Goal: Task Accomplishment & Management: Manage account settings

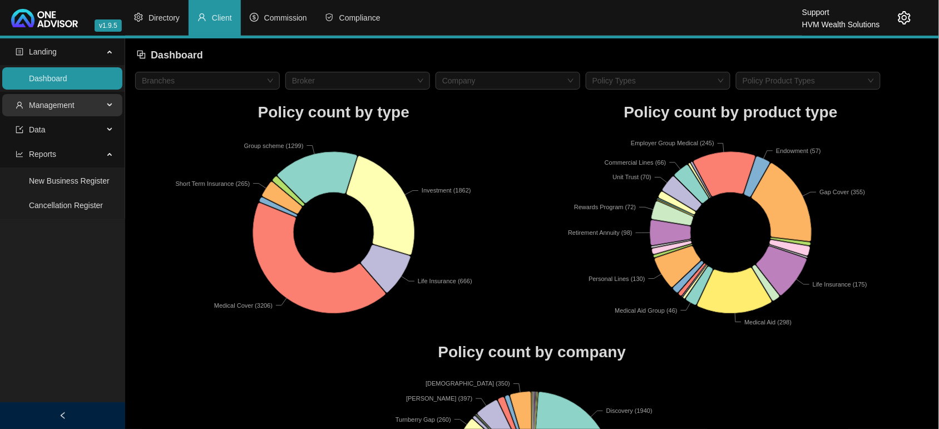
click at [46, 102] on span "Management" at bounding box center [52, 105] width 46 height 9
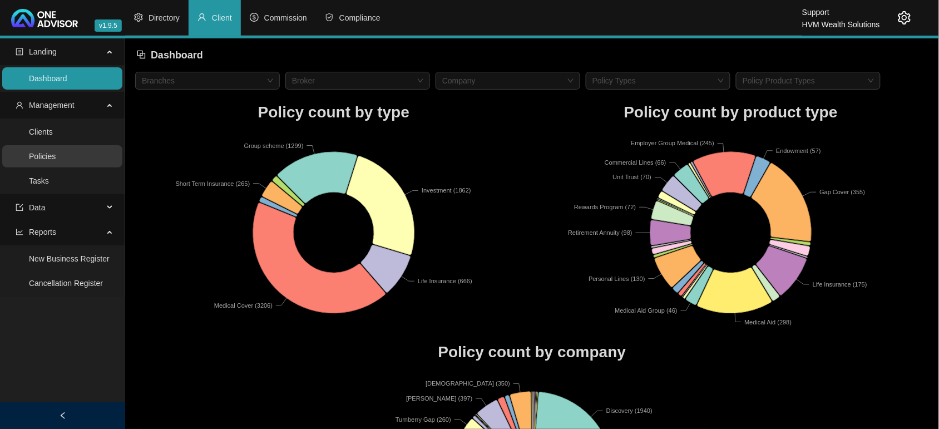
click at [43, 156] on link "Policies" at bounding box center [42, 156] width 27 height 9
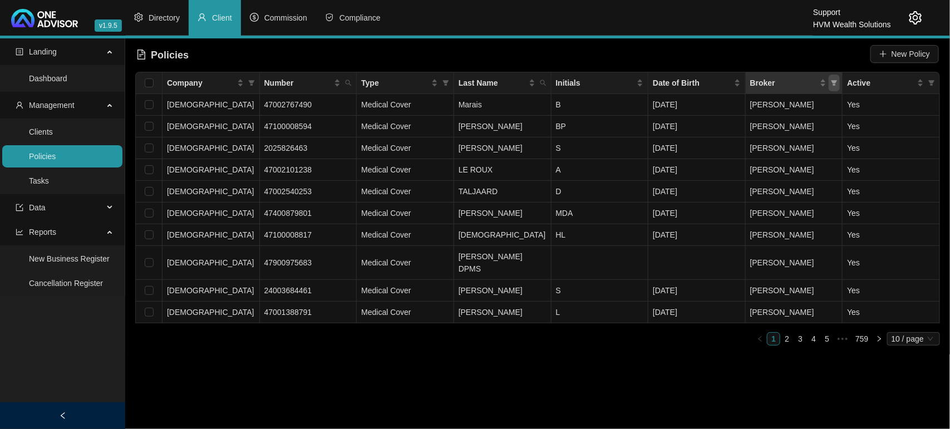
click at [832, 82] on icon "filter" at bounding box center [834, 83] width 7 height 7
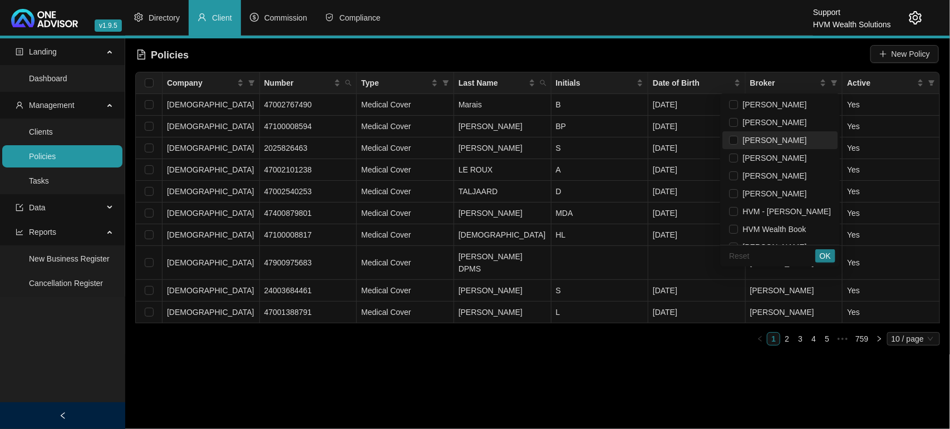
click at [769, 141] on span "[PERSON_NAME]" at bounding box center [772, 140] width 68 height 9
checkbox input "true"
click at [825, 259] on span "OK" at bounding box center [825, 256] width 11 height 12
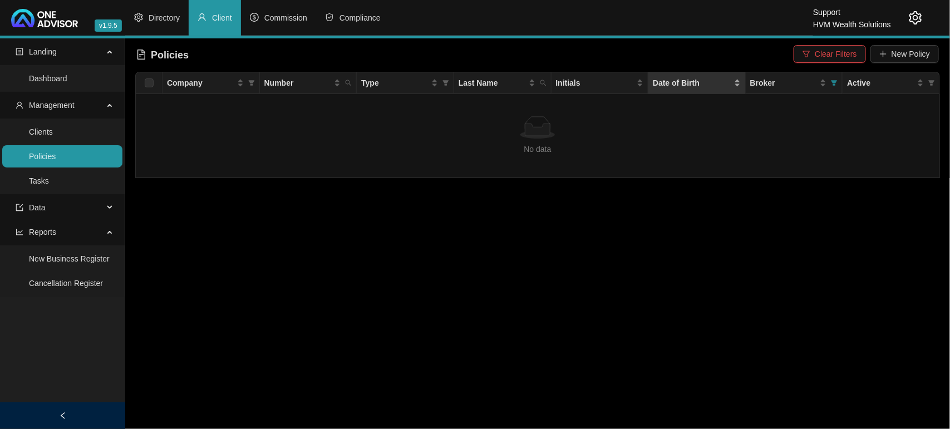
click at [738, 79] on div "Date of Birth" at bounding box center [697, 83] width 88 height 12
click at [170, 15] on span "Directory" at bounding box center [164, 17] width 31 height 9
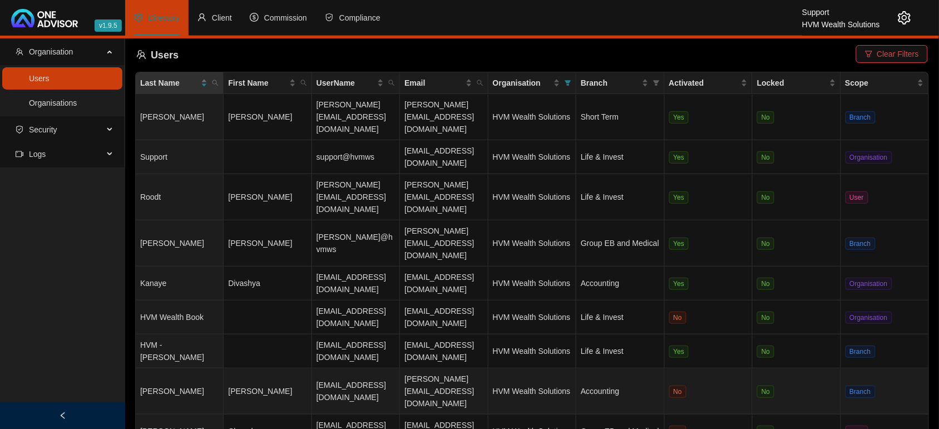
scroll to position [31, 0]
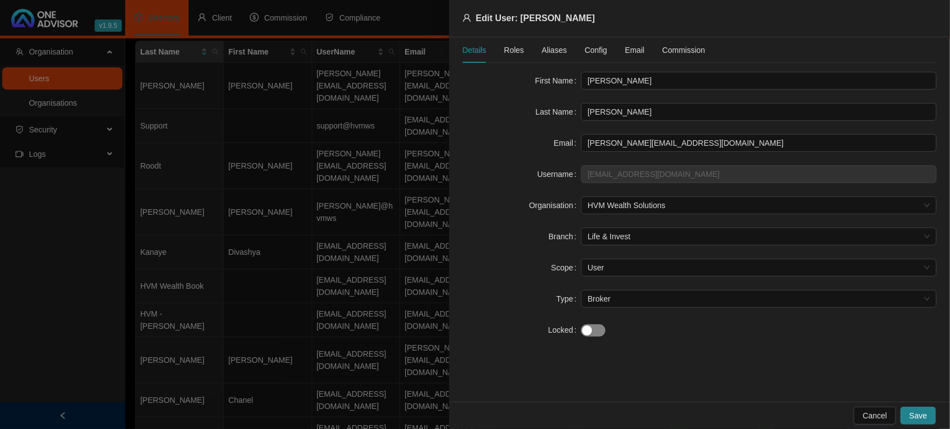
click at [597, 334] on span "button" at bounding box center [593, 330] width 24 height 12
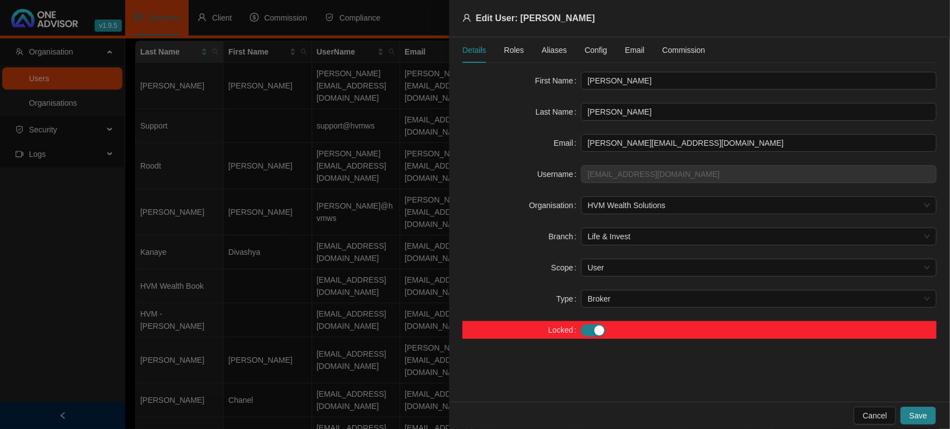
click at [508, 50] on span "Roles" at bounding box center [514, 50] width 20 height 8
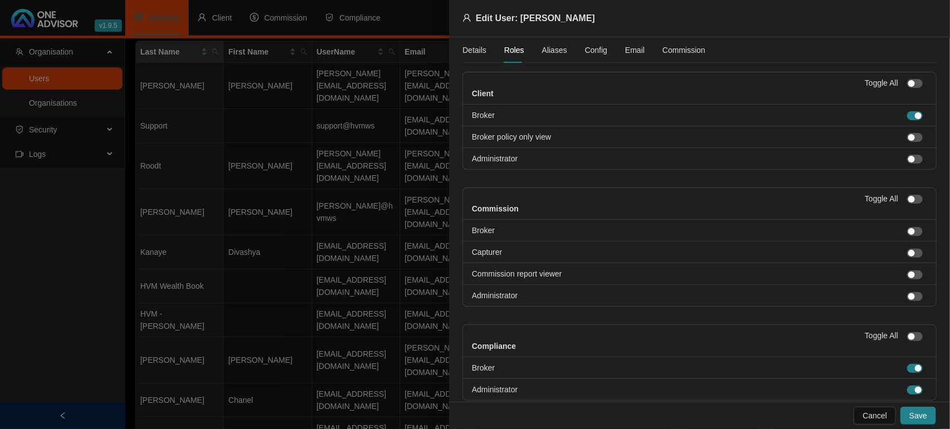
click at [556, 53] on span "Aliases" at bounding box center [554, 50] width 25 height 8
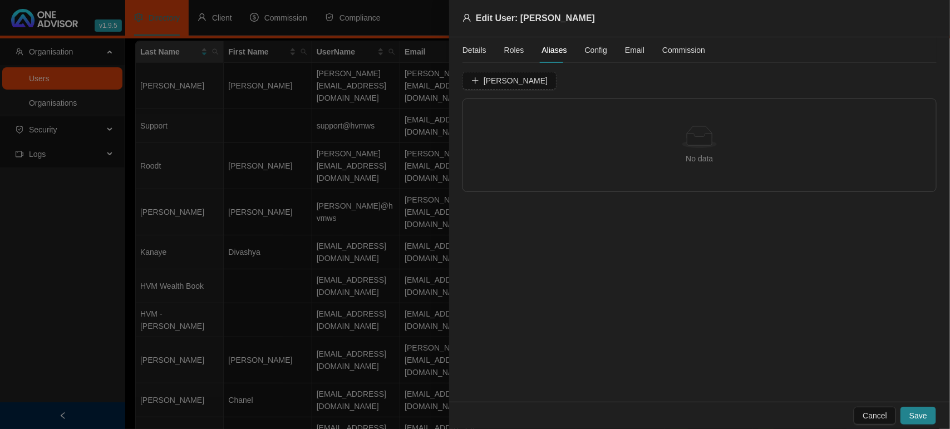
click at [604, 53] on div "Details Roles Aliases Config Email Commission" at bounding box center [583, 50] width 243 height 26
click at [922, 415] on span "Save" at bounding box center [918, 415] width 18 height 12
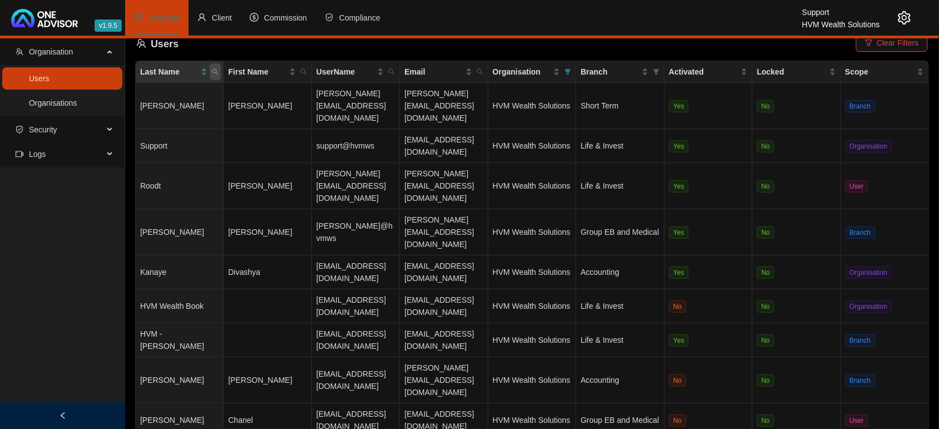
scroll to position [0, 0]
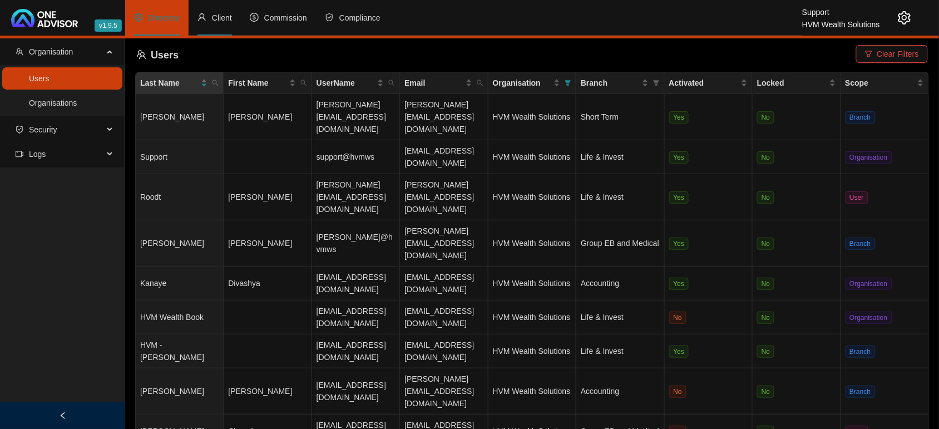
click at [209, 18] on li "Client" at bounding box center [215, 18] width 52 height 36
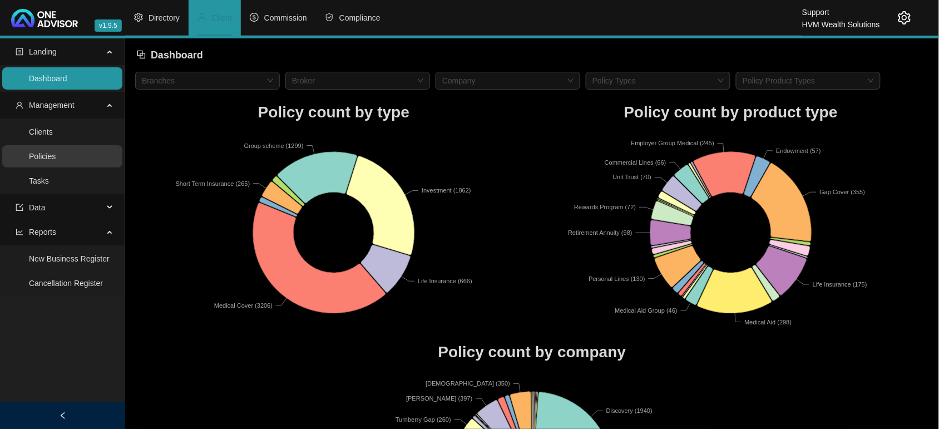
click at [56, 152] on link "Policies" at bounding box center [42, 156] width 27 height 9
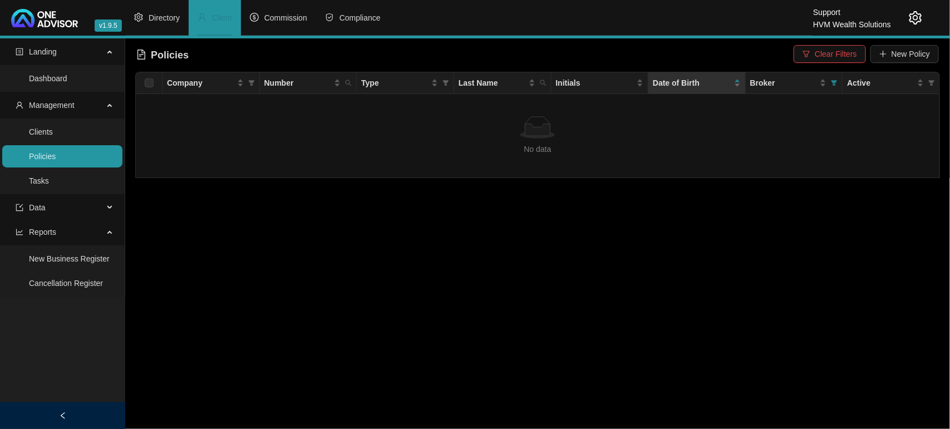
click at [847, 54] on span "Clear Filters" at bounding box center [836, 54] width 42 height 12
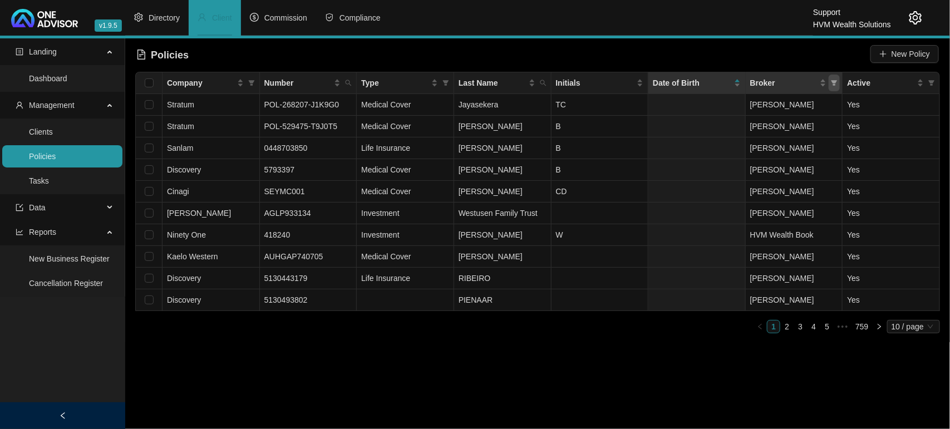
click at [836, 82] on icon "filter" at bounding box center [834, 83] width 6 height 6
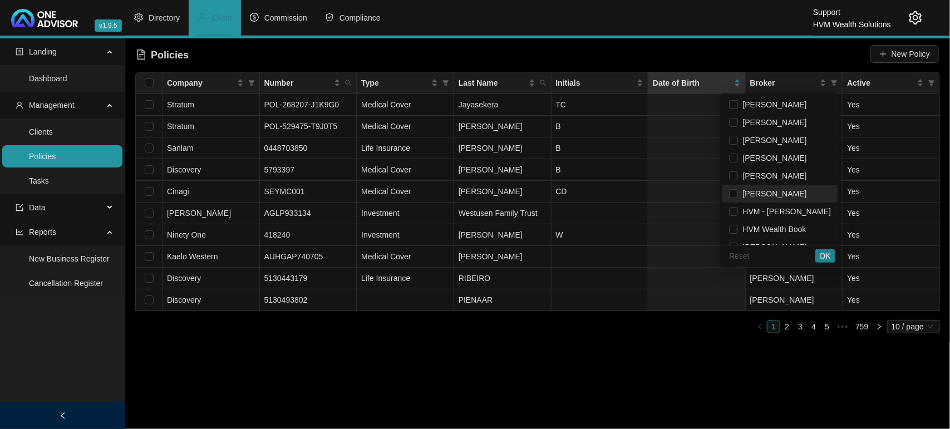
click at [759, 190] on span "[PERSON_NAME]" at bounding box center [772, 193] width 68 height 9
checkbox input "true"
click at [830, 254] on span "OK" at bounding box center [825, 256] width 11 height 12
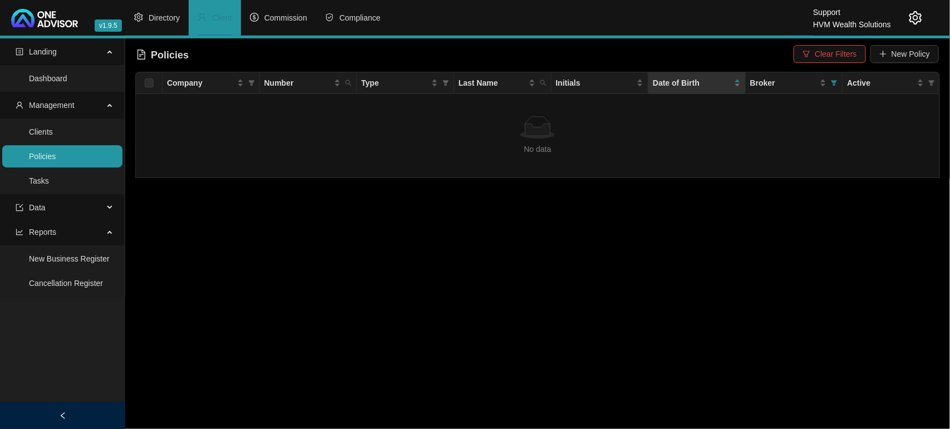
click at [56, 161] on link "Policies" at bounding box center [42, 156] width 27 height 9
click at [835, 85] on icon "filter" at bounding box center [834, 83] width 6 height 6
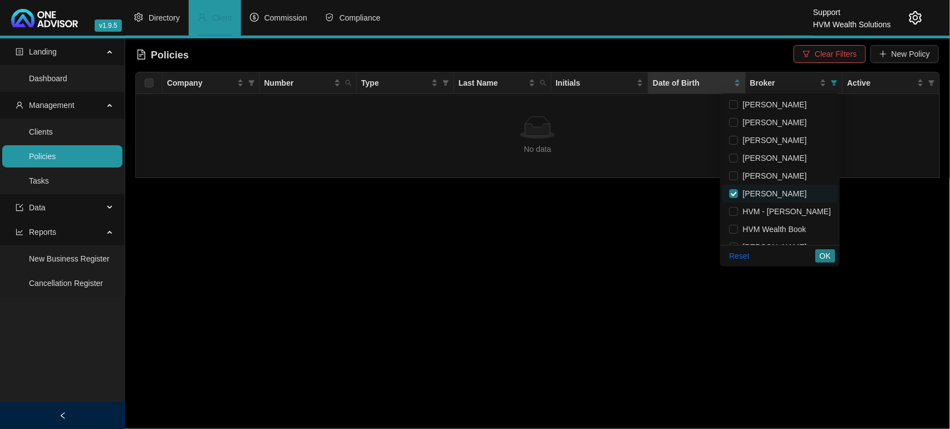
drag, startPoint x: 320, startPoint y: 322, endPoint x: 322, endPoint y: 315, distance: 6.2
click at [320, 321] on main "Landing Dashboard Management Clients Policies Tasks Data Reports New Business R…" at bounding box center [475, 233] width 950 height 391
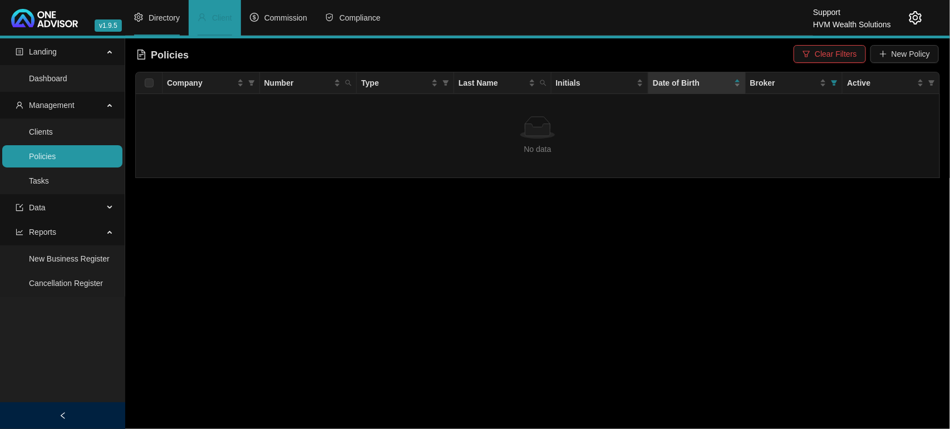
click at [159, 13] on span "Directory" at bounding box center [164, 17] width 31 height 9
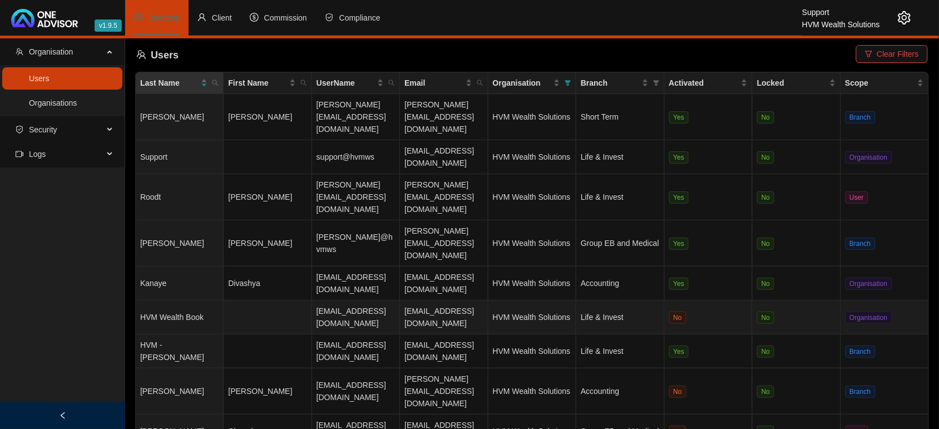
scroll to position [31, 0]
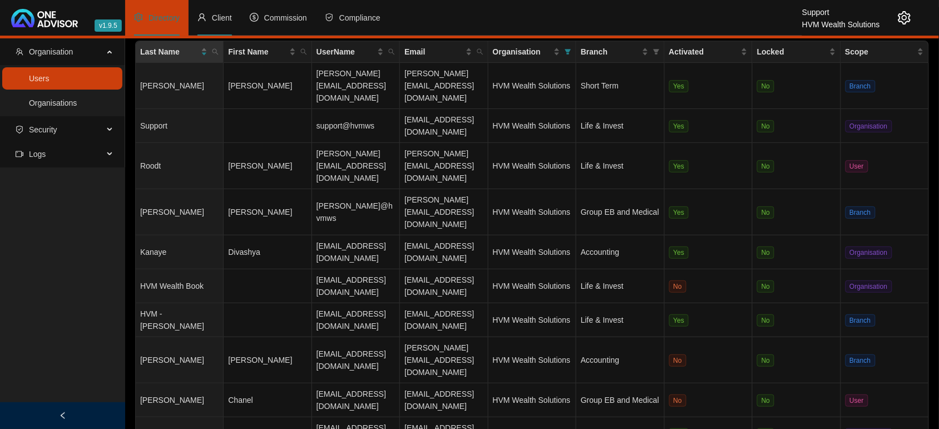
click at [215, 22] on span "Client" at bounding box center [222, 17] width 20 height 9
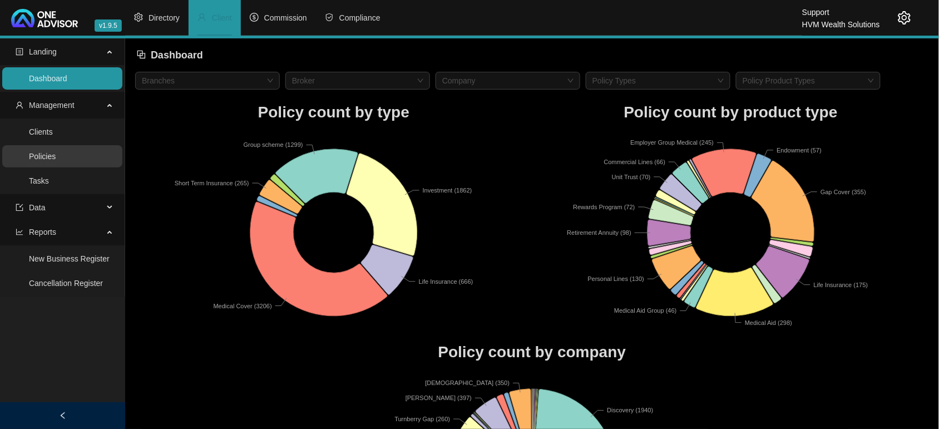
drag, startPoint x: 67, startPoint y: 147, endPoint x: 102, endPoint y: 142, distance: 35.4
click at [56, 152] on link "Policies" at bounding box center [42, 156] width 27 height 9
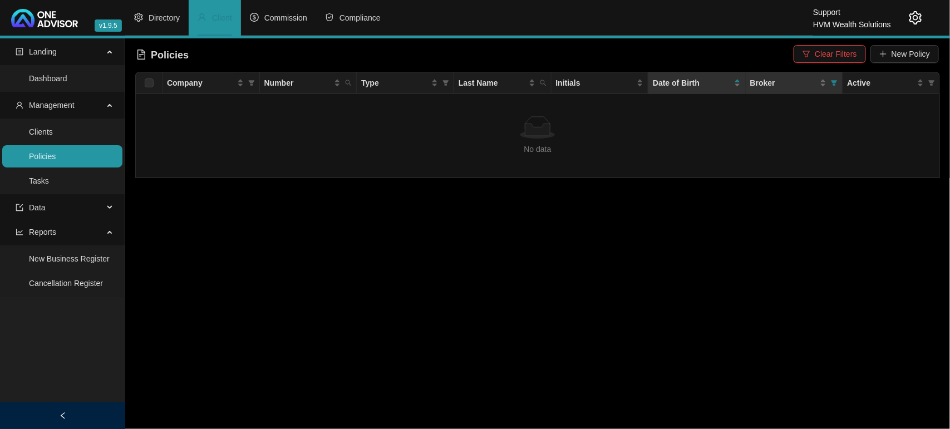
click at [841, 84] on th "Broker" at bounding box center [794, 83] width 97 height 22
click at [833, 82] on icon "filter" at bounding box center [834, 83] width 7 height 7
click at [56, 154] on link "Policies" at bounding box center [42, 156] width 27 height 9
click at [918, 23] on icon "setting" at bounding box center [915, 17] width 13 height 13
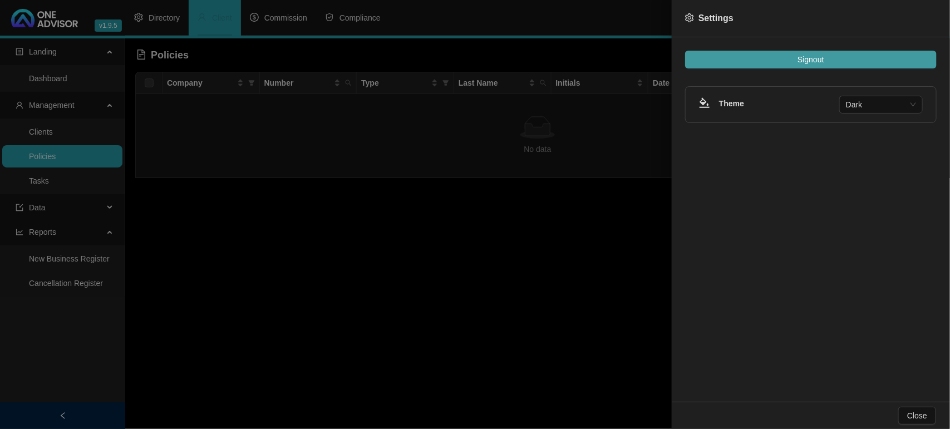
click at [842, 56] on button "Signout" at bounding box center [810, 60] width 251 height 18
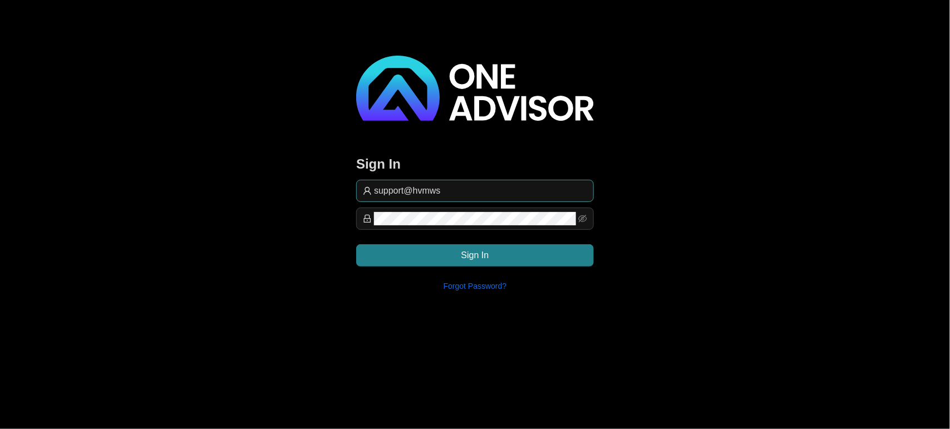
click at [493, 182] on span "support@hvmws" at bounding box center [475, 191] width 238 height 22
click at [493, 195] on input "support@hvmws" at bounding box center [480, 190] width 213 height 13
type input "[EMAIL_ADDRESS][DOMAIN_NAME]"
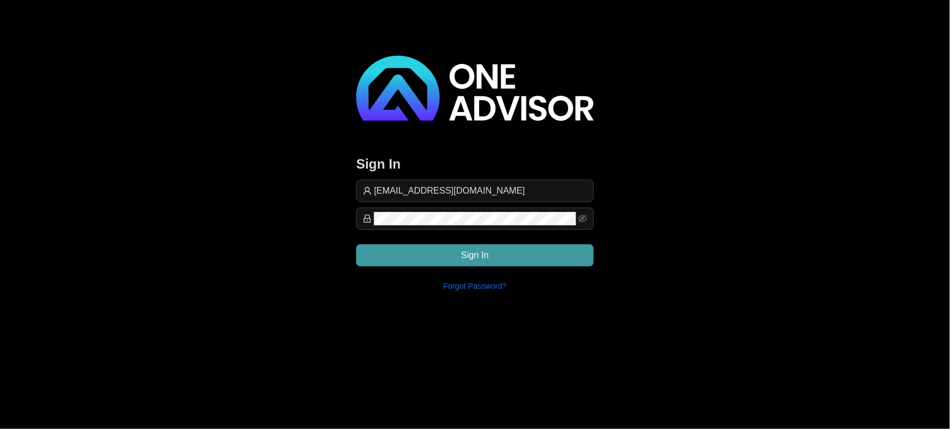
click at [543, 249] on button "Sign In" at bounding box center [475, 255] width 238 height 22
